Goal: Submit feedback/report problem

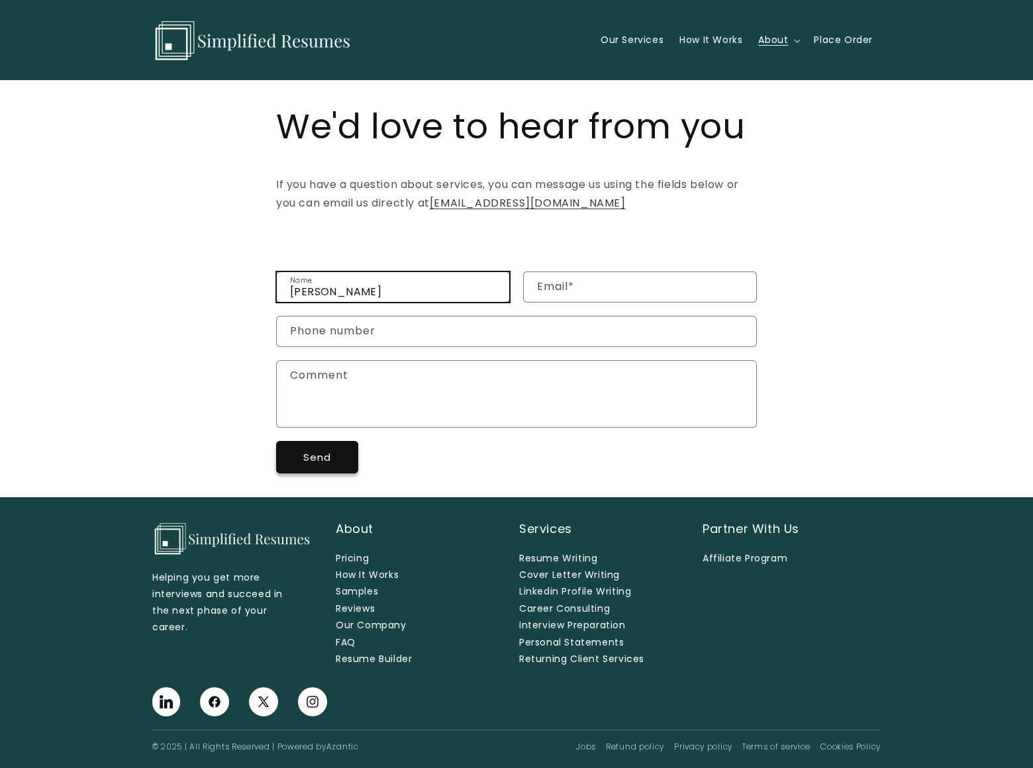
type input "Sean Hicks"
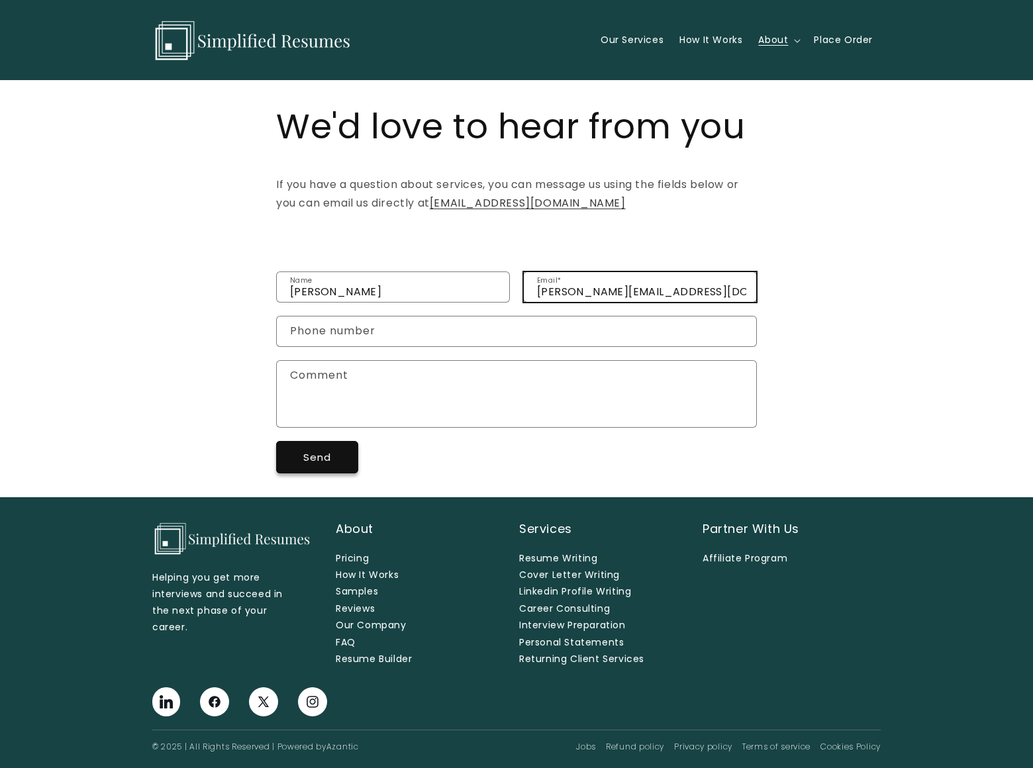
type input "sean_hicks@dominatingkeywords.com"
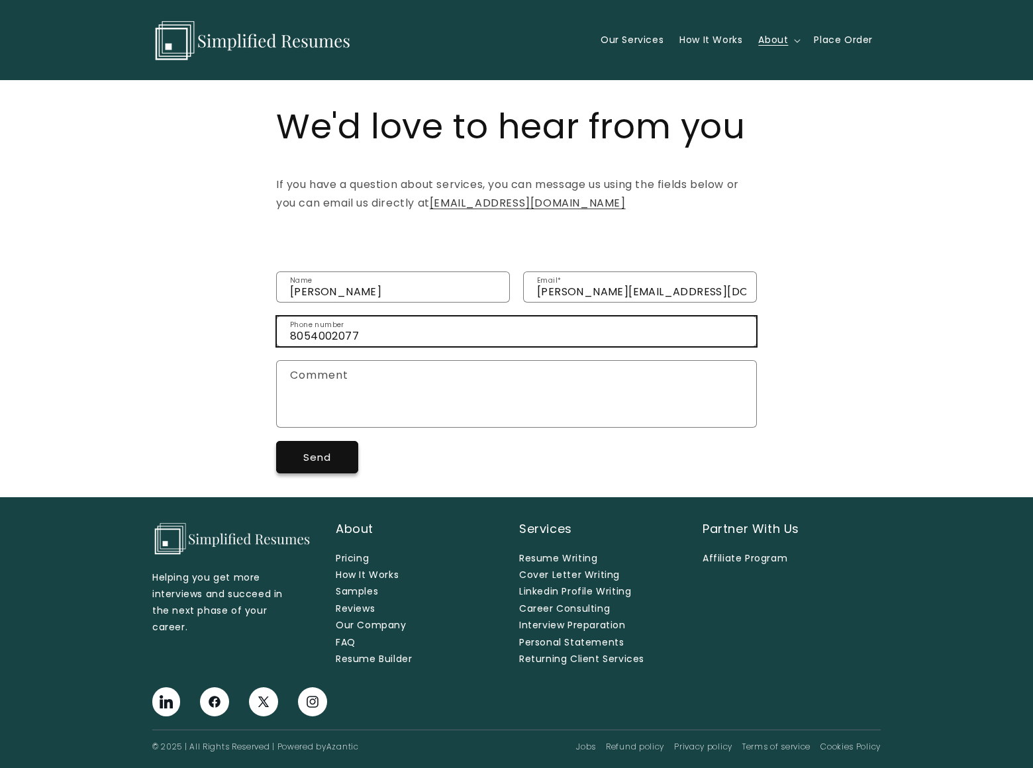
type input "8054002077"
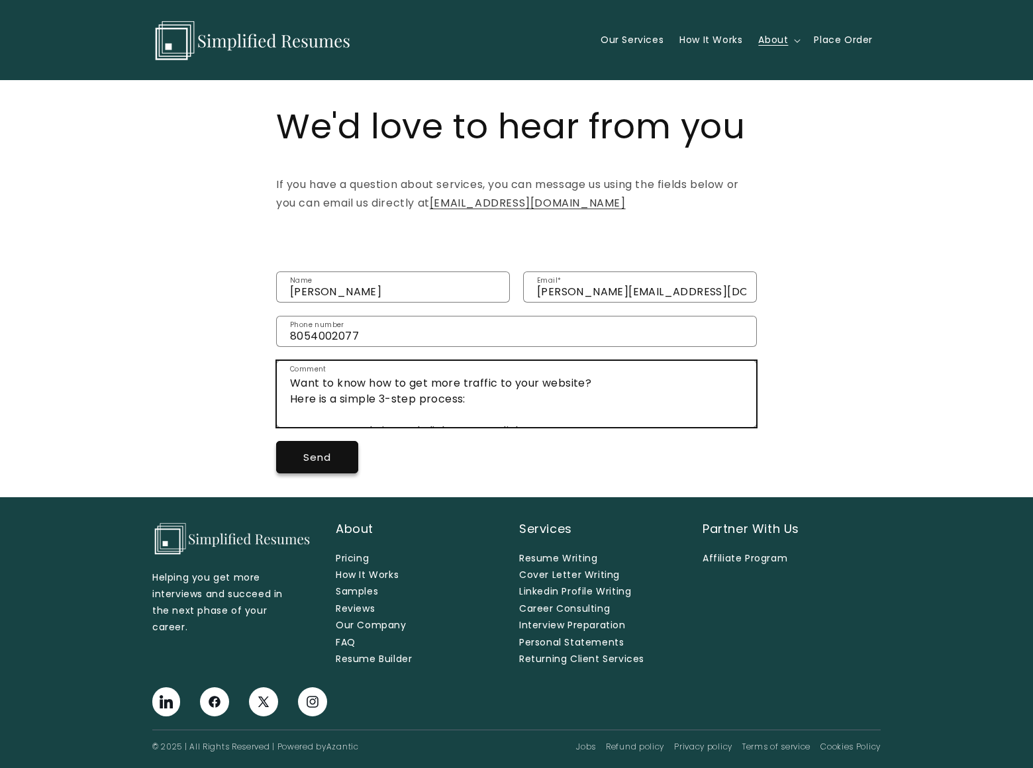
type textarea "Want to know how to get more traffic to your website? Here is a simple 3-step p…"
